Goal: Task Accomplishment & Management: Manage account settings

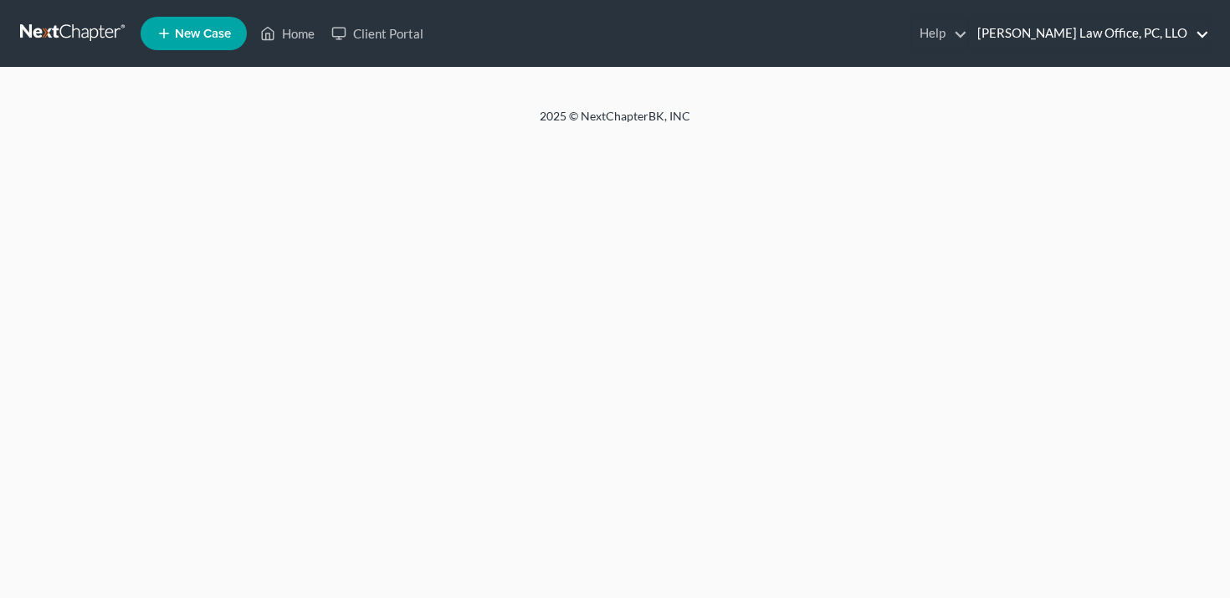
click at [1125, 37] on link "[PERSON_NAME] Law Office, PC, LLO" at bounding box center [1089, 33] width 240 height 30
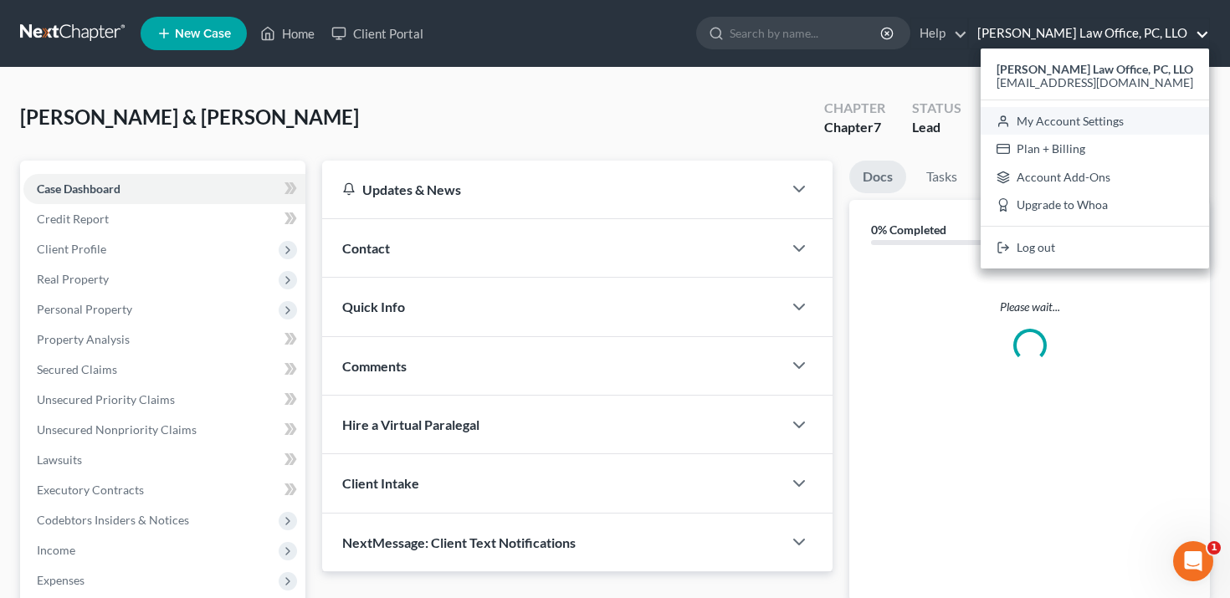
click at [1097, 130] on link "My Account Settings" at bounding box center [1094, 121] width 228 height 28
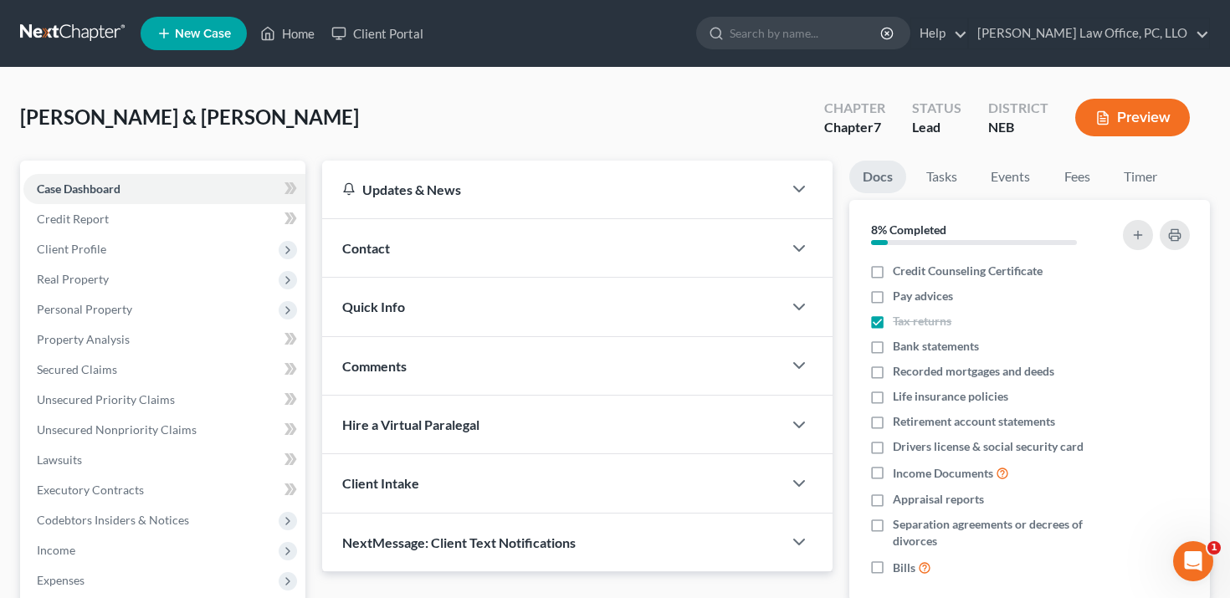
select select "23"
select select "30"
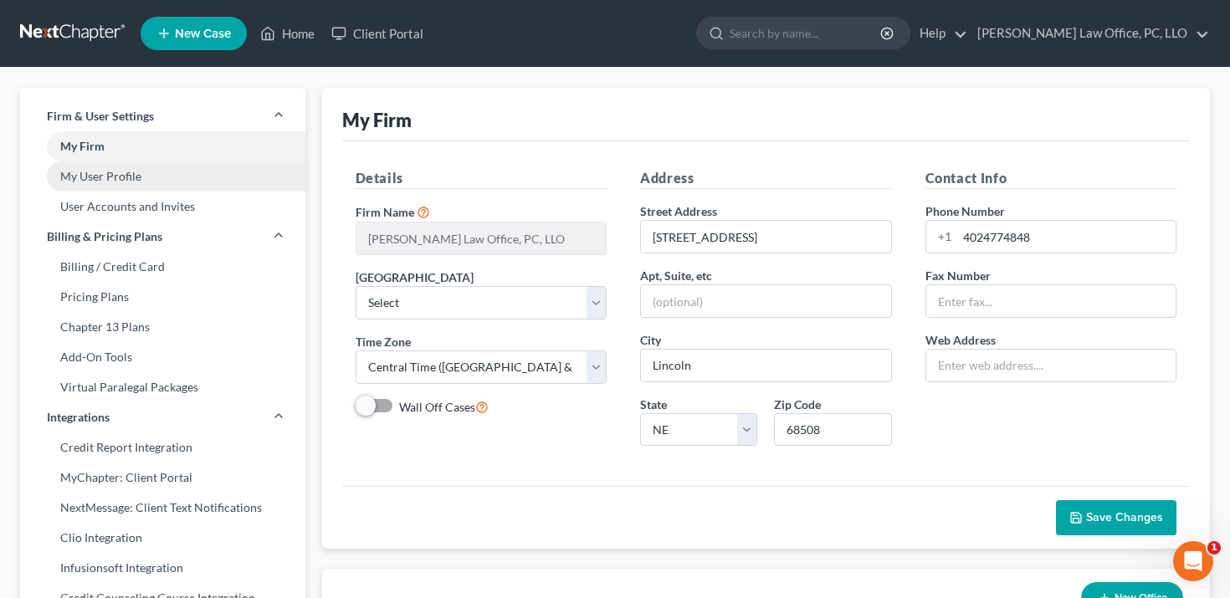
click at [194, 180] on link "My User Profile" at bounding box center [162, 176] width 285 height 30
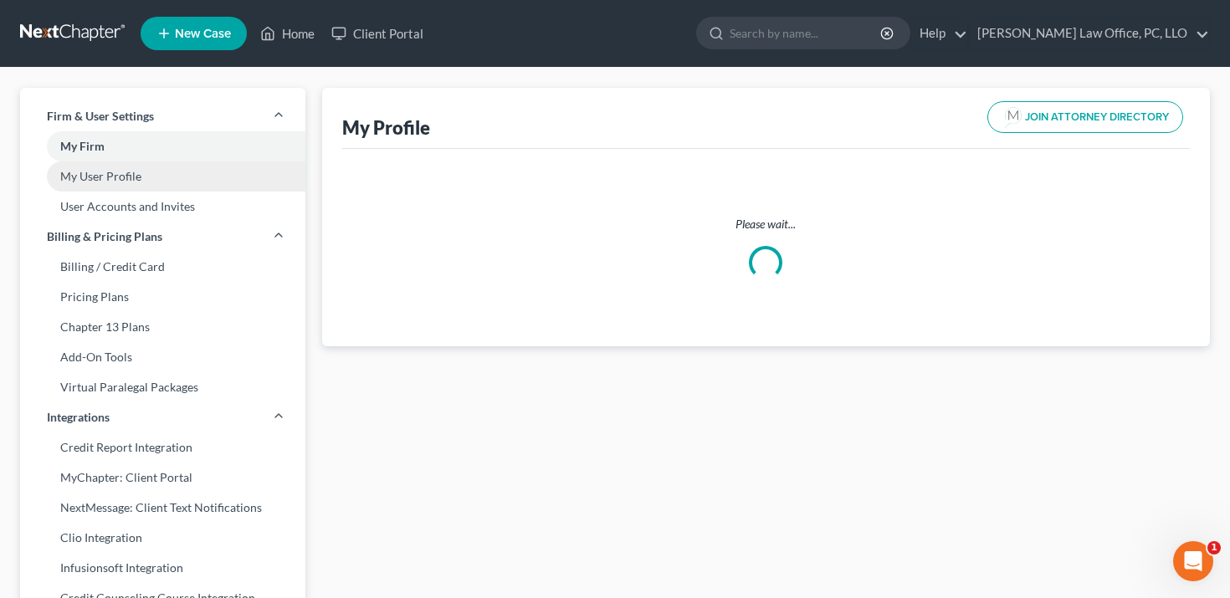
select select "30"
select select "48"
select select "attorney"
select select "2"
